Goal: Find specific fact: Find specific fact

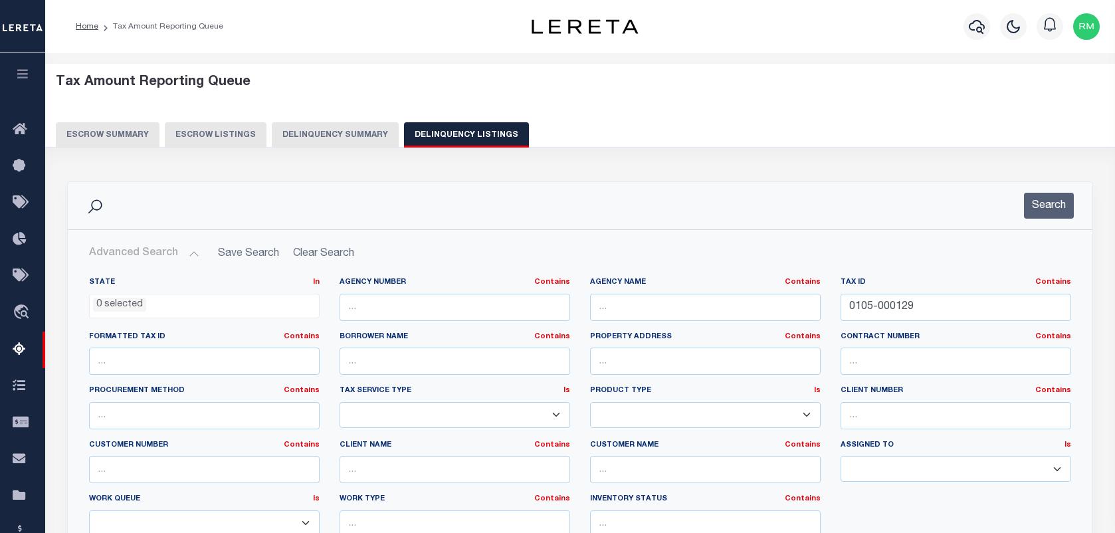
select select
select select "100"
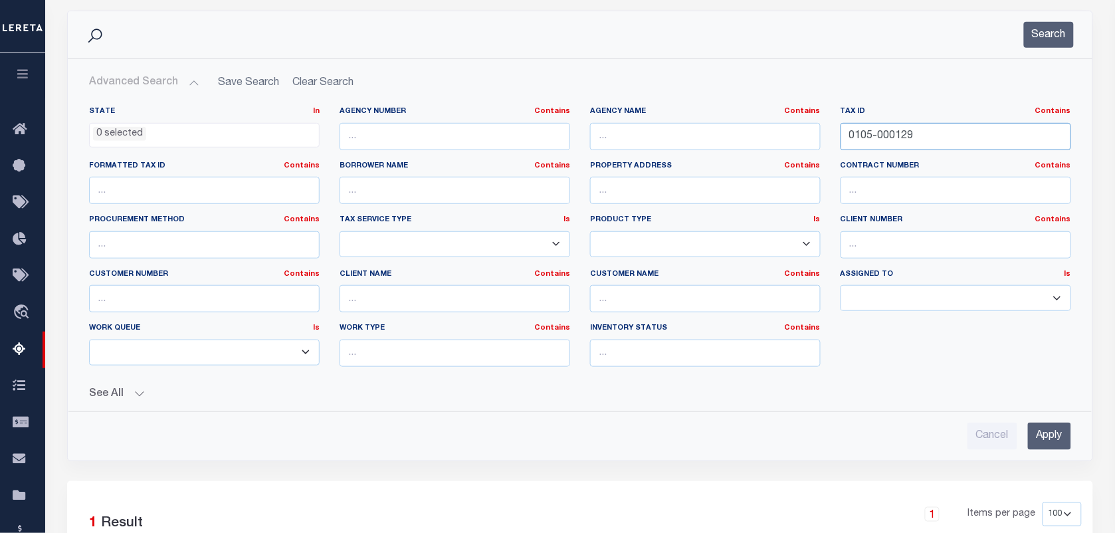
click at [934, 131] on input "0105-000129" at bounding box center [955, 136] width 231 height 27
click at [937, 128] on input "0105-000129" at bounding box center [955, 136] width 231 height 27
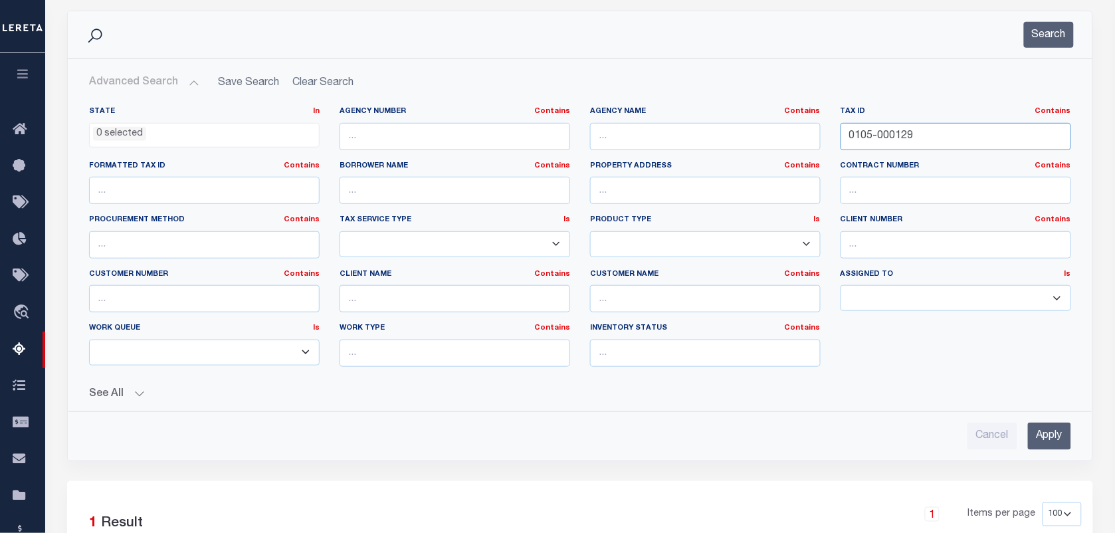
click at [937, 128] on input "0105-000129" at bounding box center [955, 136] width 231 height 27
paste input "17 05091101290000"
type input "17 05091101290000"
click at [1048, 20] on div "Search" at bounding box center [580, 34] width 1024 height 47
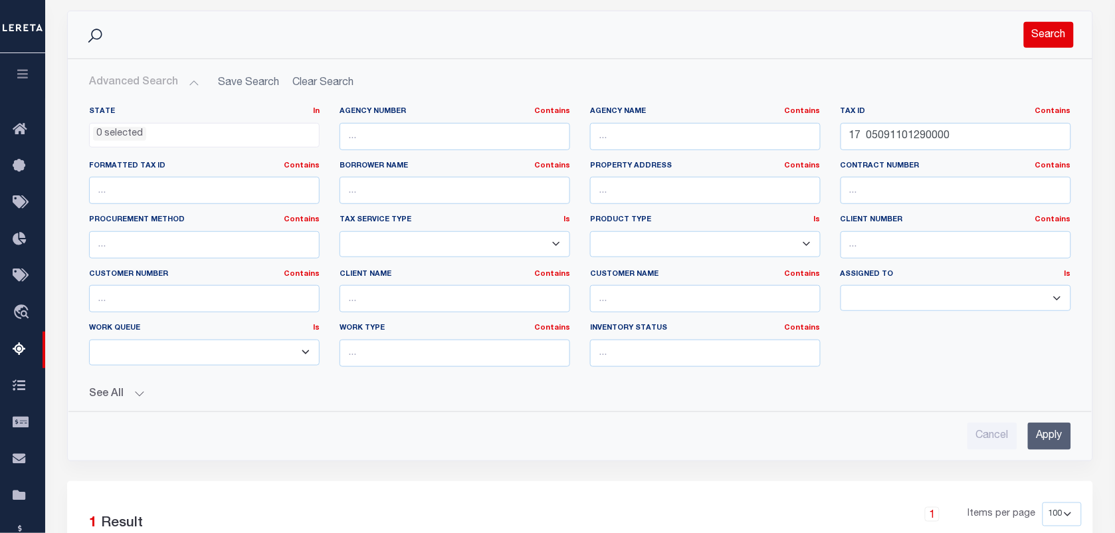
click at [1051, 30] on button "Search" at bounding box center [1049, 35] width 50 height 26
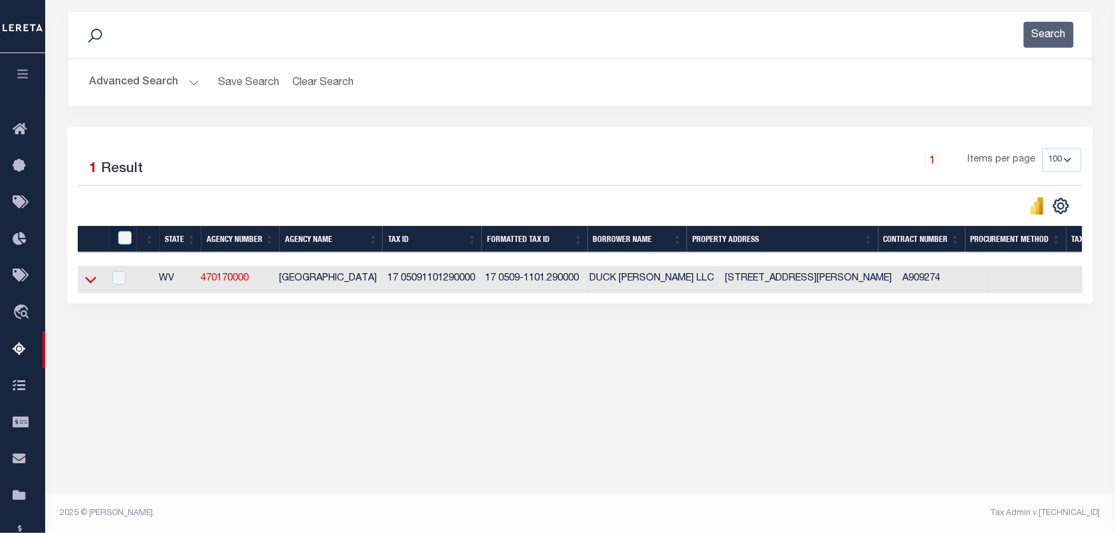
click at [86, 280] on icon at bounding box center [90, 279] width 11 height 14
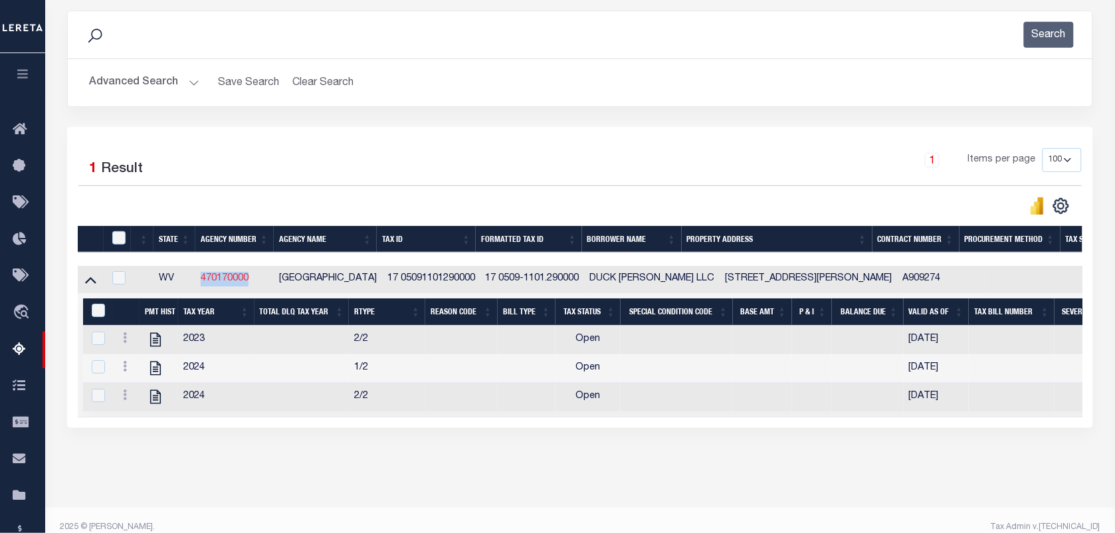
drag, startPoint x: 257, startPoint y: 280, endPoint x: 203, endPoint y: 283, distance: 53.9
click at [203, 283] on td "470170000" at bounding box center [234, 279] width 78 height 27
checkbox input "true"
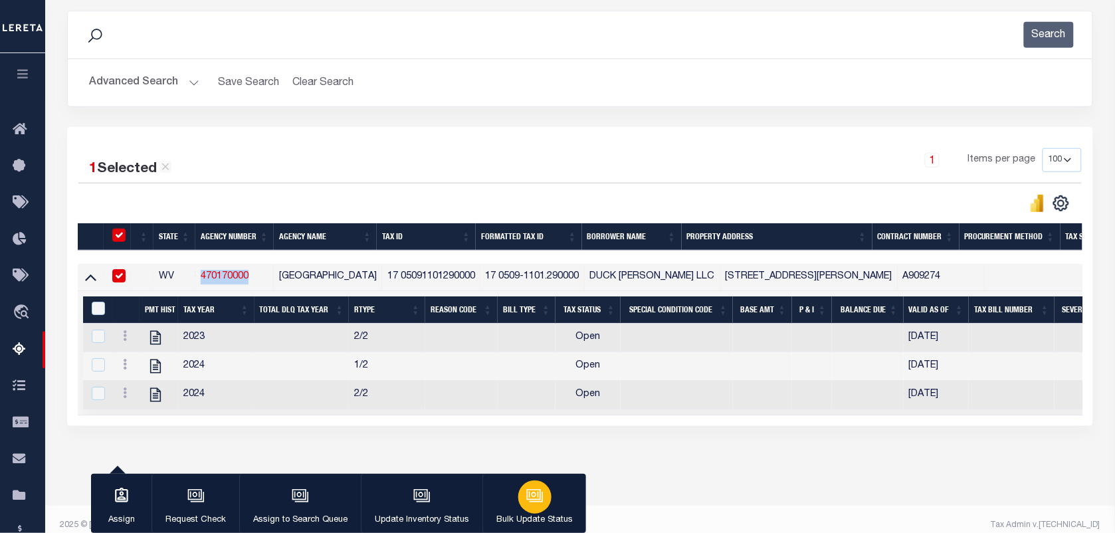
copy link "470170000"
drag, startPoint x: 381, startPoint y: 279, endPoint x: 277, endPoint y: 288, distance: 104.0
click at [277, 288] on tr "WV 470170000 [GEOGRAPHIC_DATA] 17 05091101290000 17 0509-1101.290000 DUCK [PERS…" at bounding box center [1003, 277] width 1850 height 27
copy td "[GEOGRAPHIC_DATA]"
drag, startPoint x: 473, startPoint y: 278, endPoint x: 384, endPoint y: 283, distance: 89.2
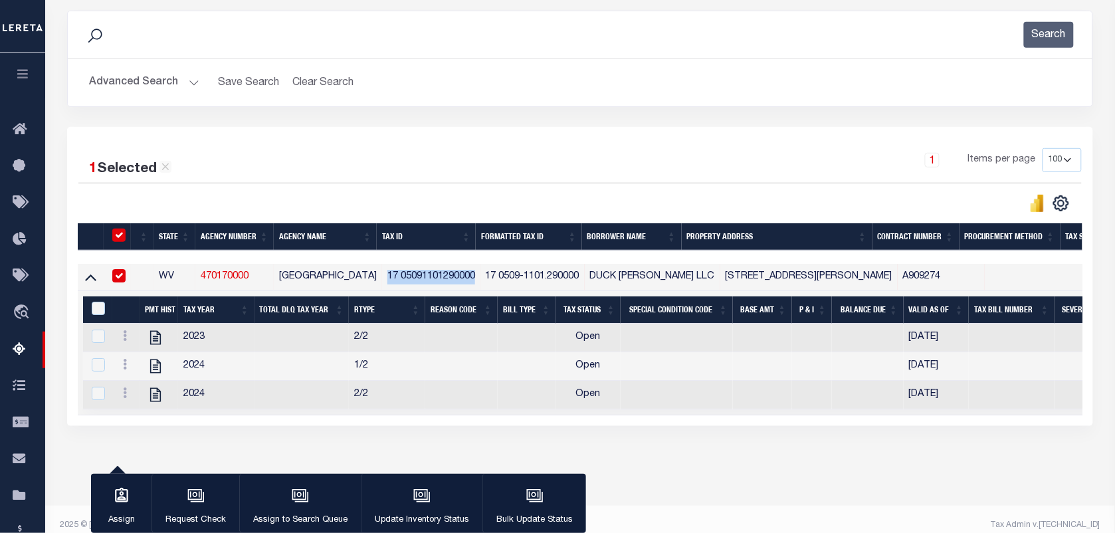
click at [384, 283] on td "17 05091101290000" at bounding box center [431, 277] width 98 height 27
checkbox input "false"
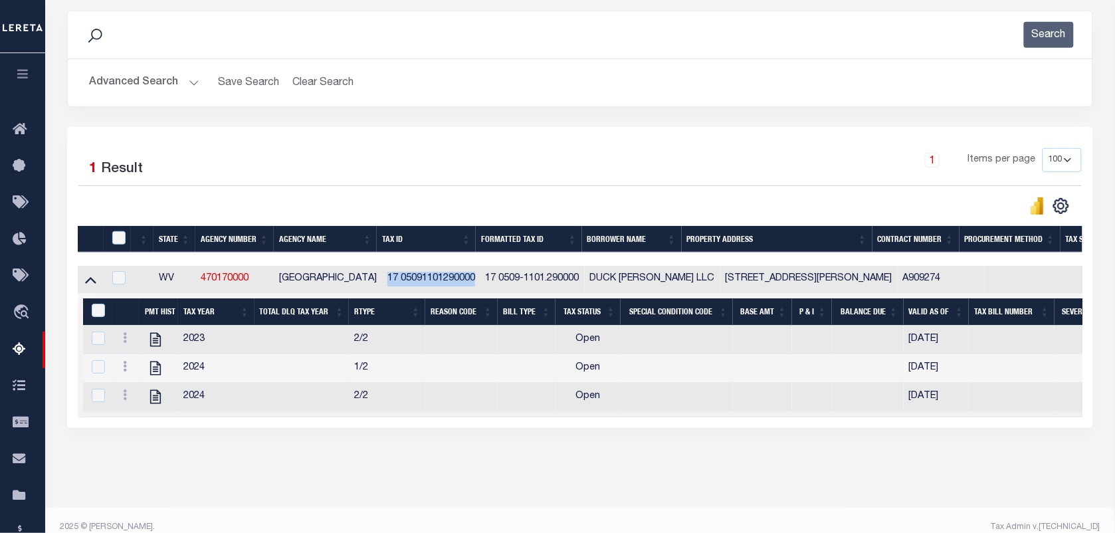
copy td "17 05091101290000"
drag, startPoint x: 769, startPoint y: 280, endPoint x: 705, endPoint y: 282, distance: 63.8
click at [720, 282] on td "[STREET_ADDRESS][PERSON_NAME]" at bounding box center [808, 279] width 177 height 27
checkbox input "true"
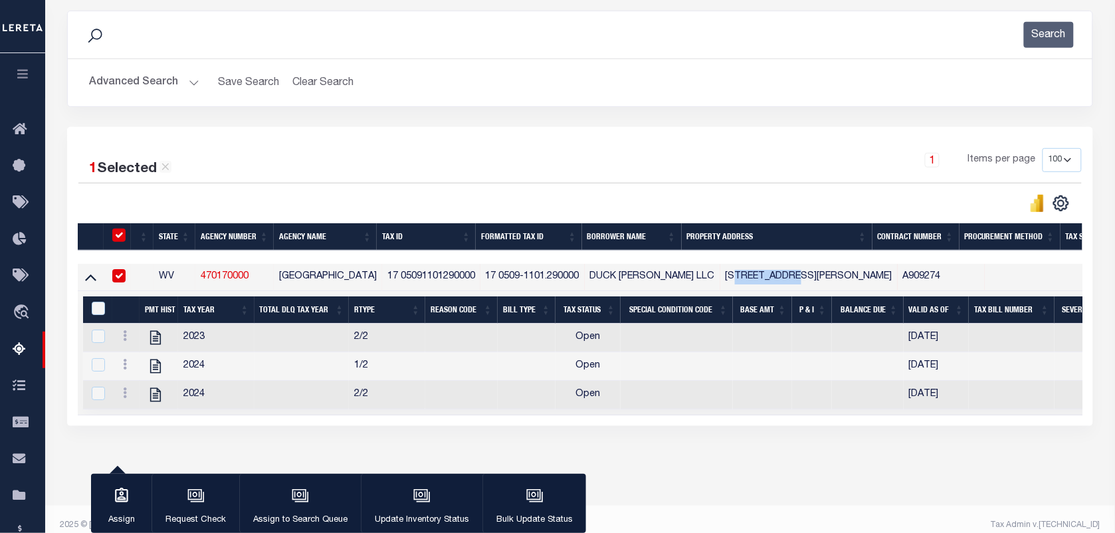
copy td "IVYWOOD DR"
